Goal: Navigation & Orientation: Find specific page/section

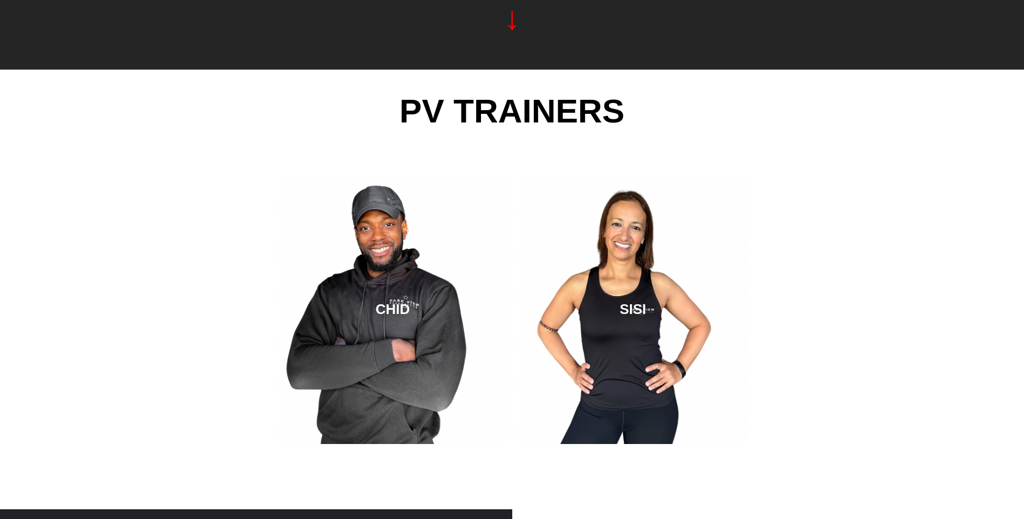
scroll to position [2133, 0]
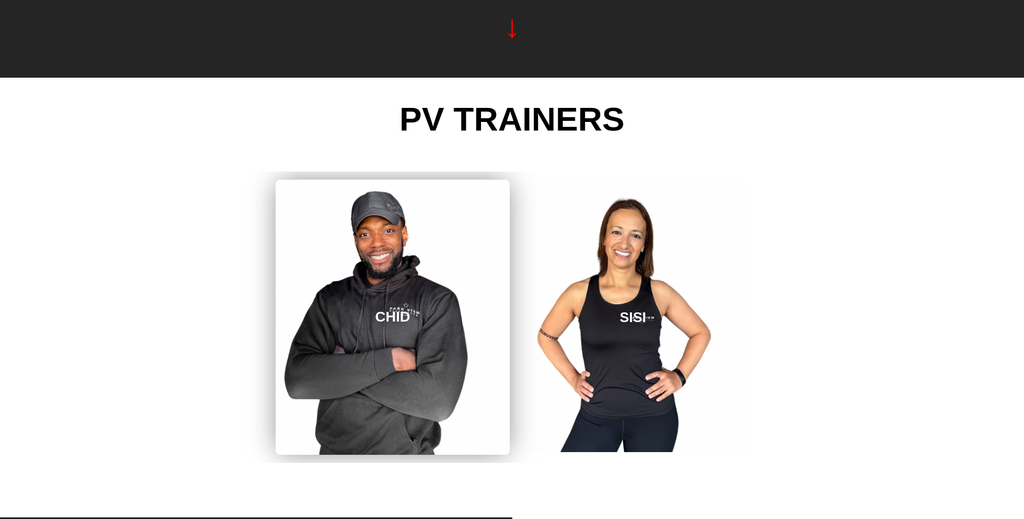
click at [380, 288] on link "CHID" at bounding box center [393, 317] width 234 height 275
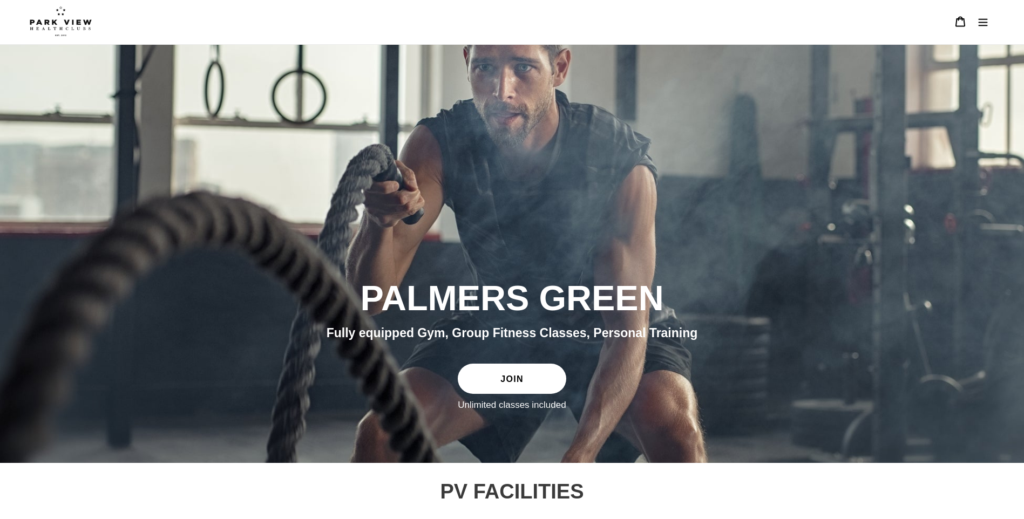
scroll to position [0, 0]
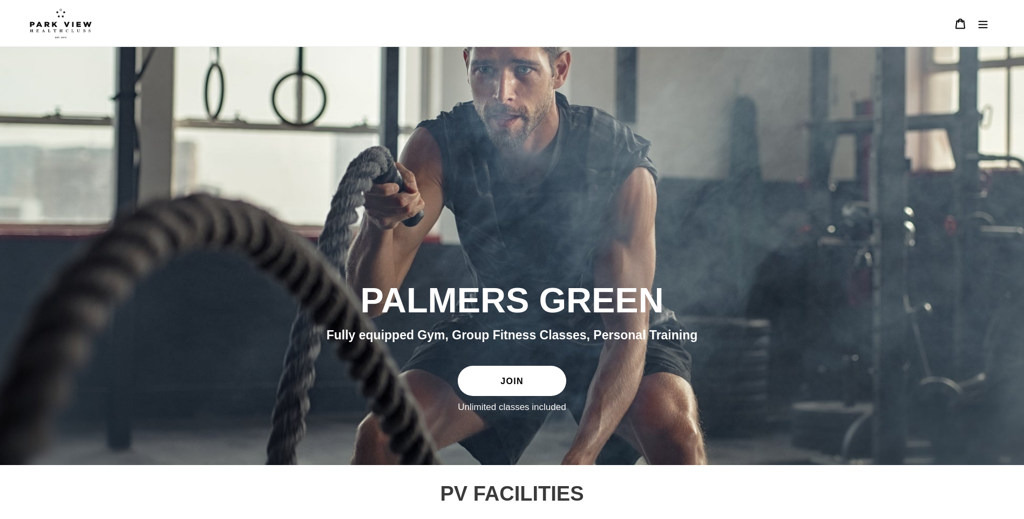
click at [979, 19] on icon "Menu" at bounding box center [982, 23] width 11 height 11
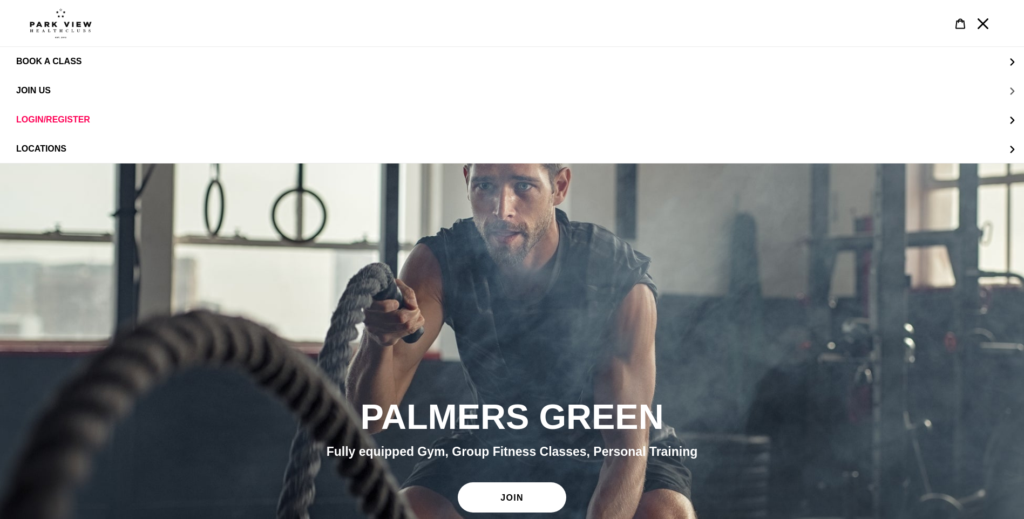
click at [46, 86] on span "JOIN US" at bounding box center [33, 91] width 35 height 10
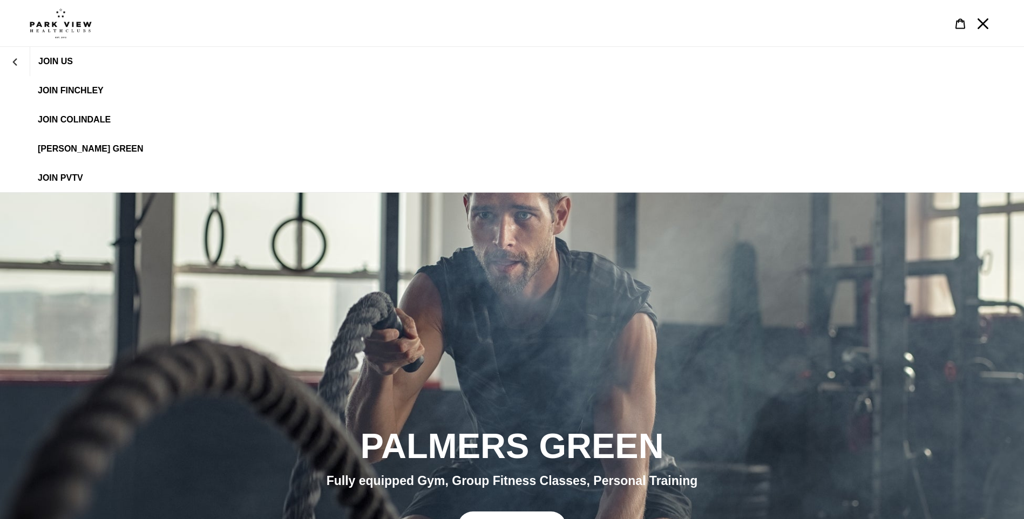
click at [83, 147] on span "[PERSON_NAME] Green" at bounding box center [91, 149] width 106 height 10
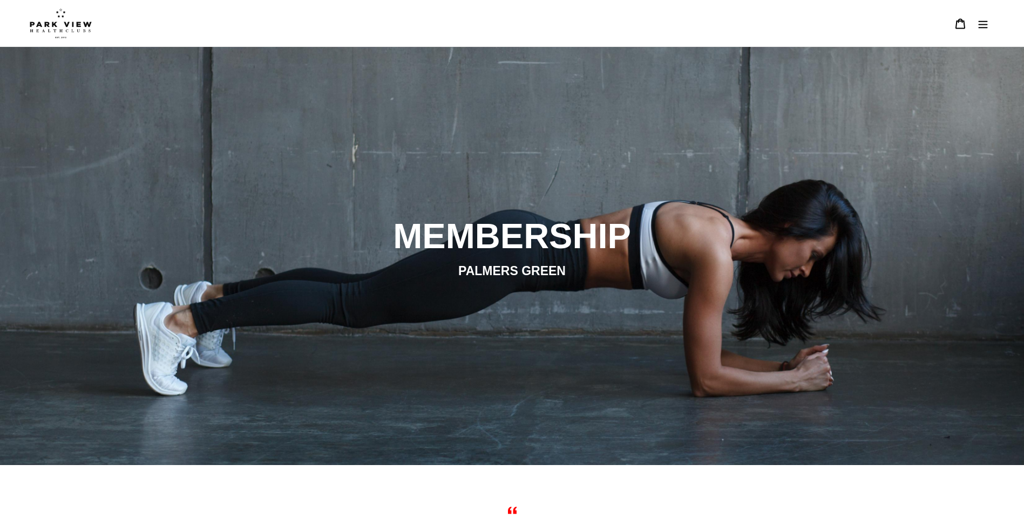
click at [990, 21] on button "Menu" at bounding box center [982, 23] width 23 height 23
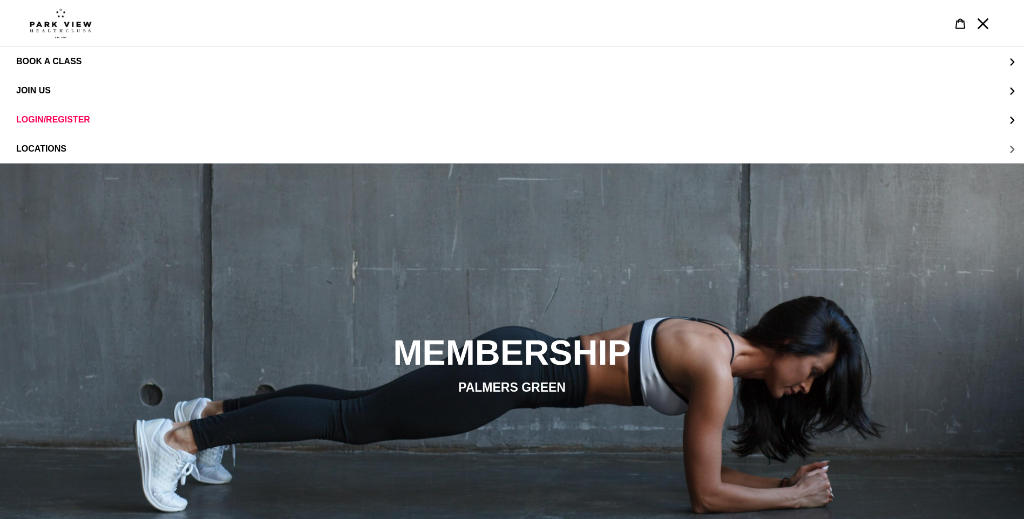
click at [36, 147] on span "LOCATIONS" at bounding box center [41, 149] width 50 height 10
click at [72, 149] on span "Palmers Green" at bounding box center [75, 149] width 74 height 10
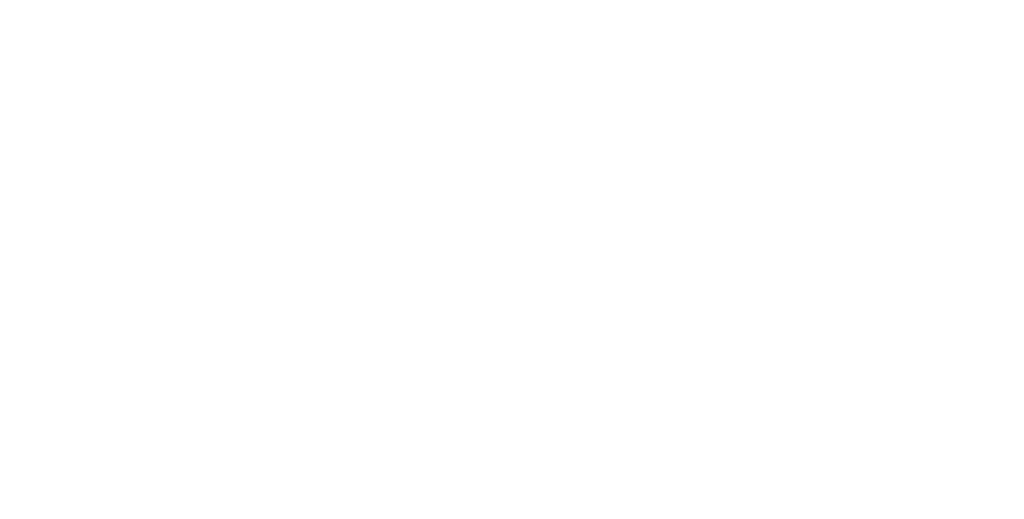
scroll to position [763, 0]
